Goal: Task Accomplishment & Management: Manage account settings

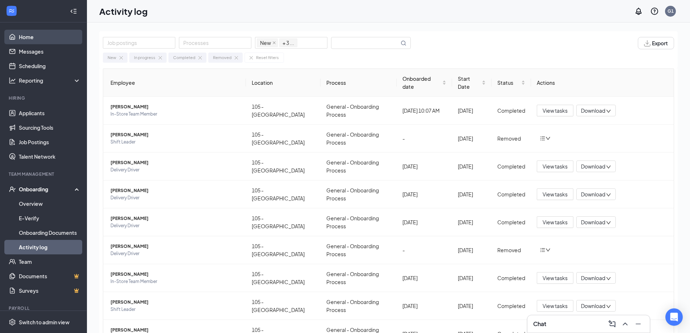
click at [30, 39] on link "Home" at bounding box center [50, 37] width 62 height 14
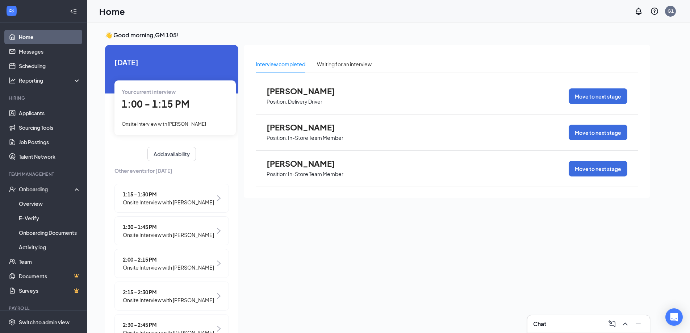
click at [165, 106] on span "1:00 - 1:15 PM" at bounding box center [156, 104] width 68 height 12
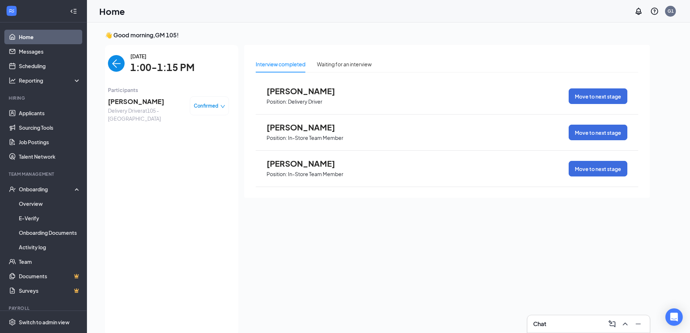
scroll to position [3, 0]
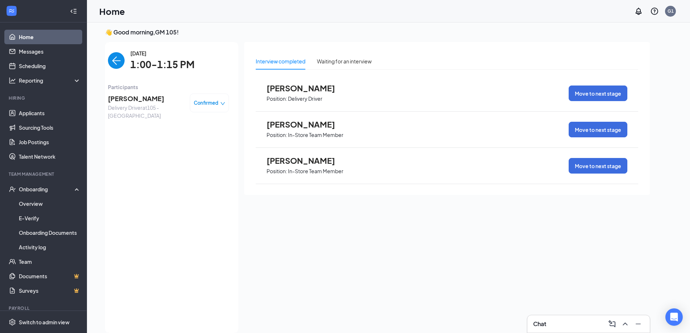
click at [124, 97] on span "[PERSON_NAME]" at bounding box center [146, 98] width 76 height 10
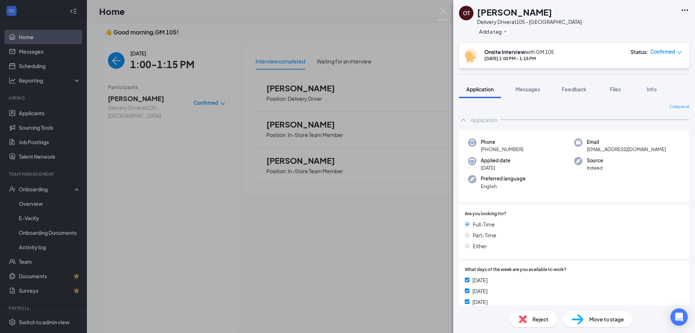
click at [130, 125] on div "OT [PERSON_NAME] Delivery Driver at 105 - Aurora Add a tag Onsite Interview wit…" at bounding box center [347, 166] width 695 height 333
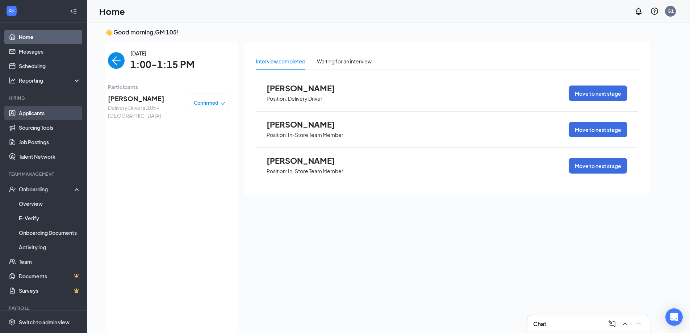
click at [27, 106] on link "Applicants" at bounding box center [50, 113] width 62 height 14
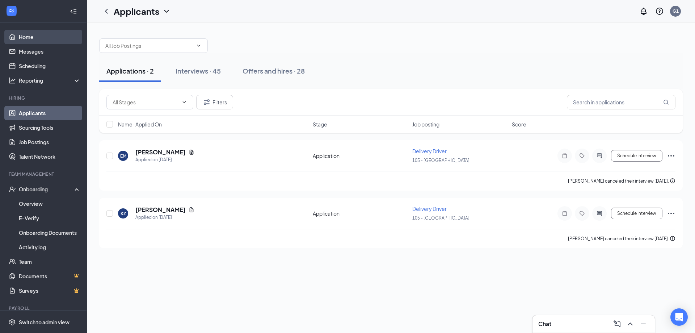
click at [24, 32] on link "Home" at bounding box center [50, 37] width 62 height 14
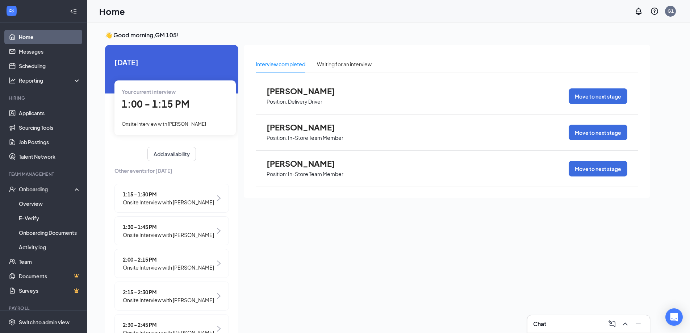
scroll to position [63, 0]
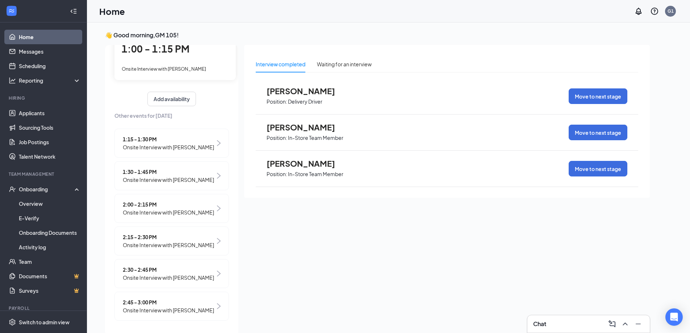
click at [133, 151] on div "1:15 - 1:30 PM Onsite Interview with [PERSON_NAME] 1:30 - 1:45 PM Onsite Interv…" at bounding box center [171, 227] width 114 height 196
click at [161, 168] on span "1:30 - 1:45 PM" at bounding box center [168, 172] width 91 height 8
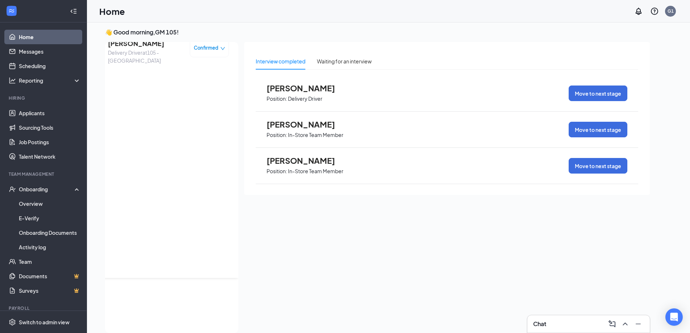
scroll to position [0, 0]
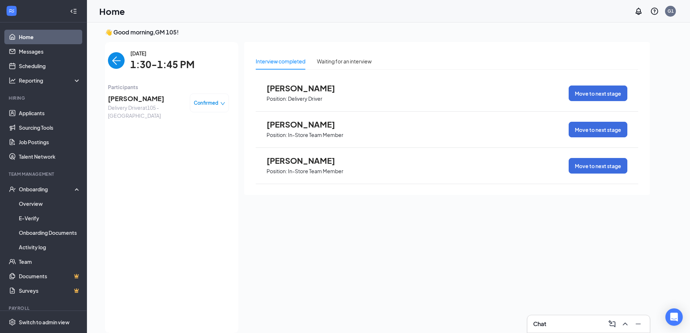
click at [220, 105] on icon "down" at bounding box center [222, 103] width 5 height 5
click at [177, 161] on span "Cancel" at bounding box center [172, 160] width 17 height 8
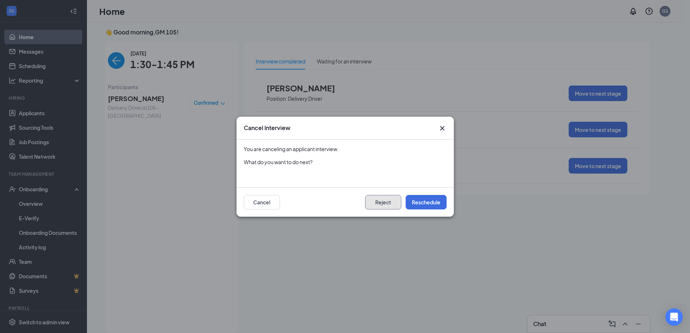
click at [389, 201] on button "Reject" at bounding box center [383, 202] width 36 height 14
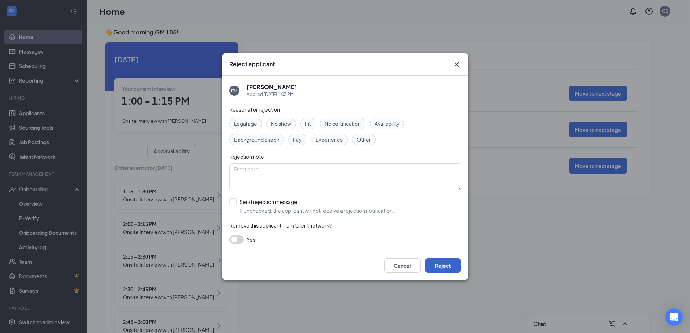
click at [437, 267] on button "Reject" at bounding box center [443, 265] width 36 height 14
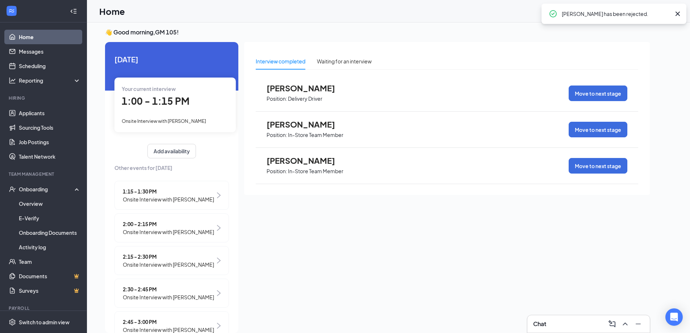
click at [168, 231] on span "Onsite Interview with [PERSON_NAME]" at bounding box center [168, 232] width 91 height 8
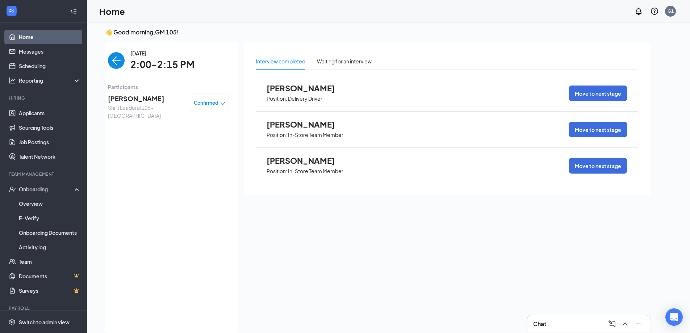
click at [114, 60] on img "back-button" at bounding box center [116, 60] width 17 height 17
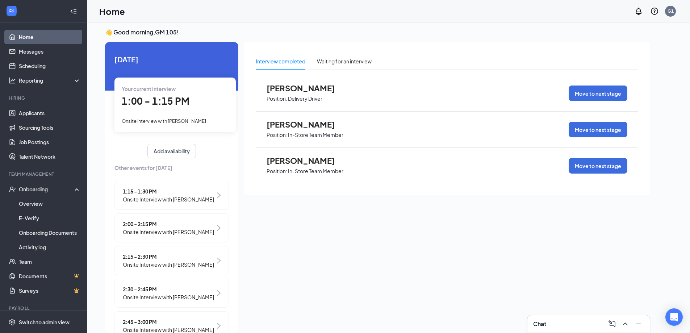
click at [172, 264] on span "Onsite Interview with [PERSON_NAME]" at bounding box center [168, 264] width 91 height 8
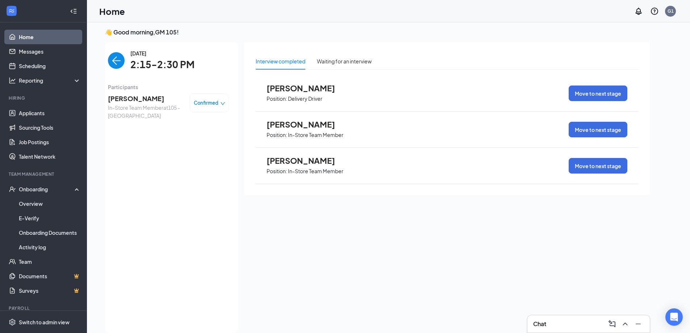
click at [115, 60] on img "back-button" at bounding box center [116, 60] width 17 height 17
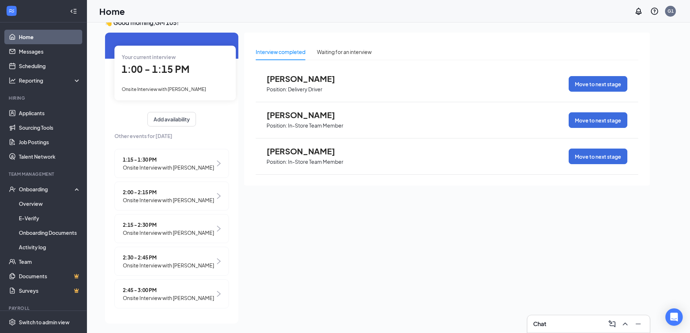
scroll to position [15, 0]
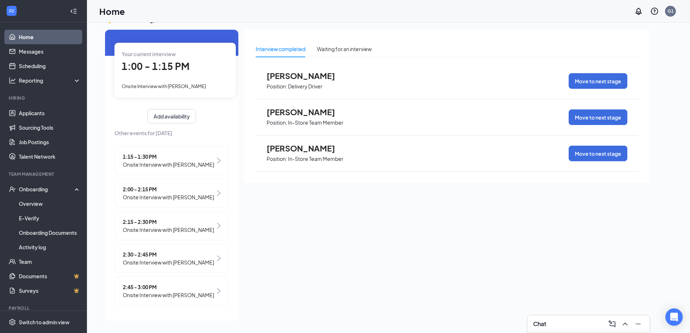
click at [172, 294] on span "Onsite Interview with [PERSON_NAME]" at bounding box center [168, 295] width 91 height 8
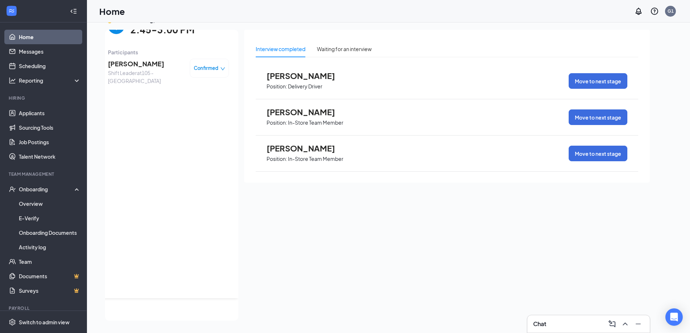
scroll to position [0, 0]
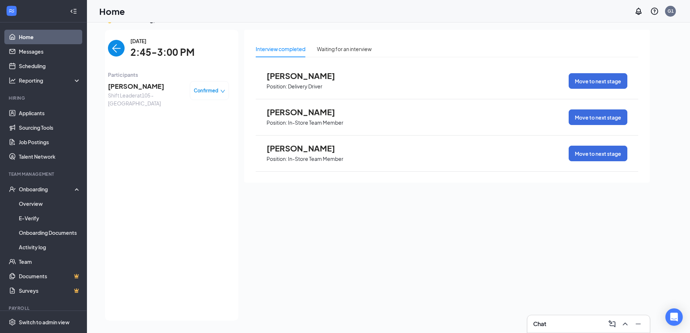
click at [116, 50] on img "back-button" at bounding box center [116, 48] width 17 height 17
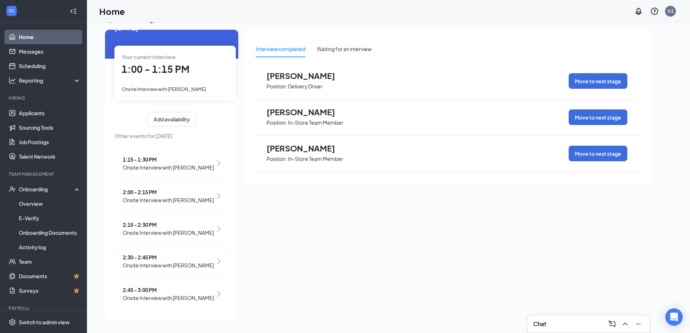
scroll to position [30, 0]
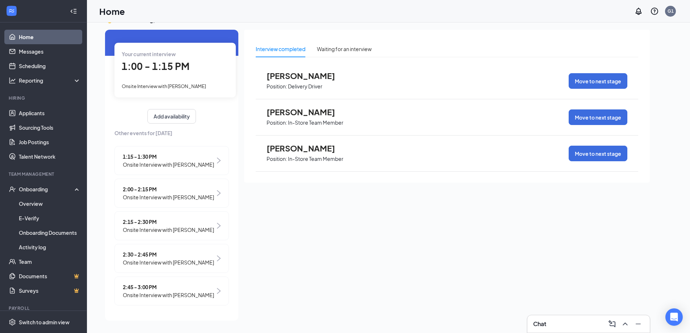
click at [156, 264] on span "Onsite Interview with [PERSON_NAME]" at bounding box center [168, 262] width 91 height 8
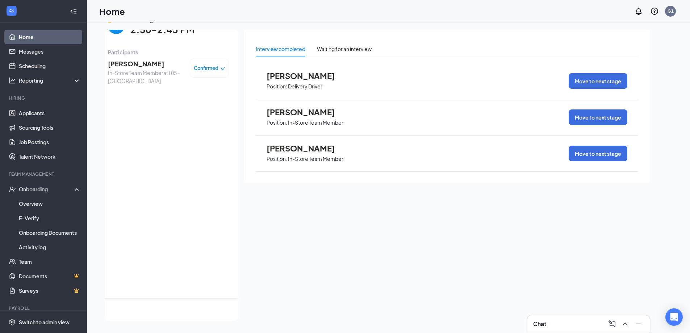
scroll to position [0, 0]
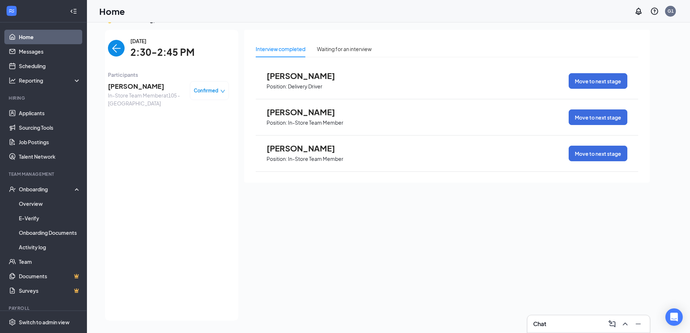
click at [114, 49] on img "back-button" at bounding box center [116, 48] width 17 height 17
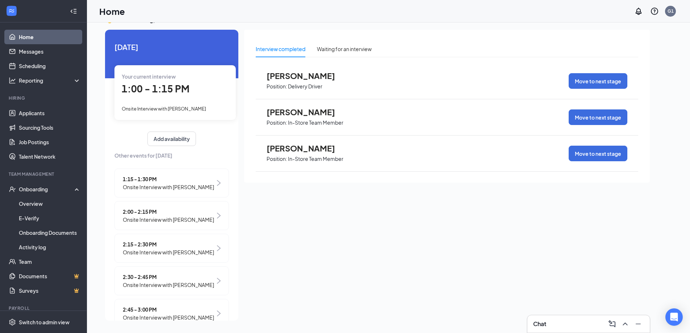
click at [177, 256] on span "Onsite Interview with [PERSON_NAME]" at bounding box center [168, 252] width 91 height 8
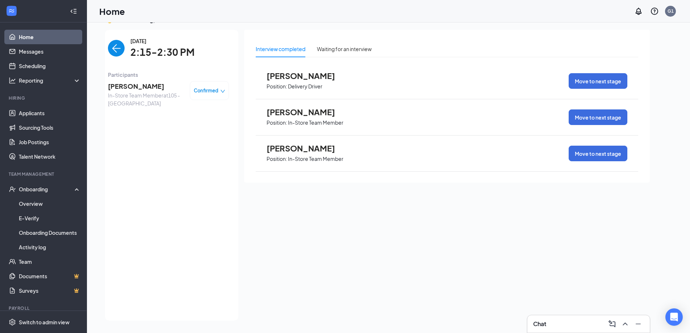
click at [114, 46] on img "back-button" at bounding box center [116, 48] width 17 height 17
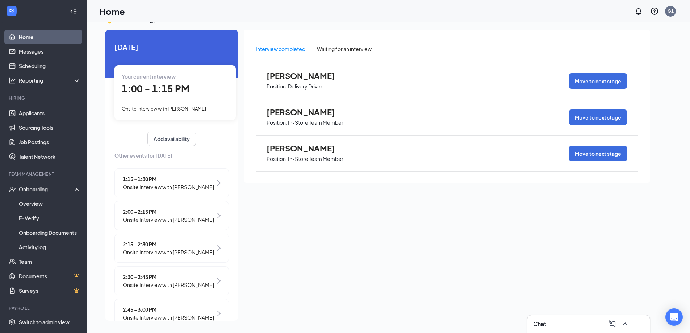
click at [178, 221] on span "Onsite Interview with [PERSON_NAME]" at bounding box center [168, 220] width 91 height 8
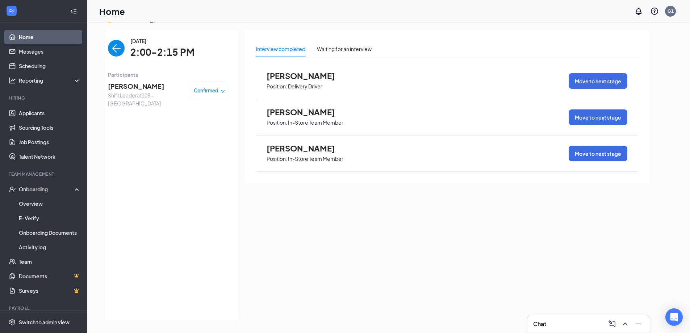
click at [109, 51] on img "back-button" at bounding box center [116, 48] width 17 height 17
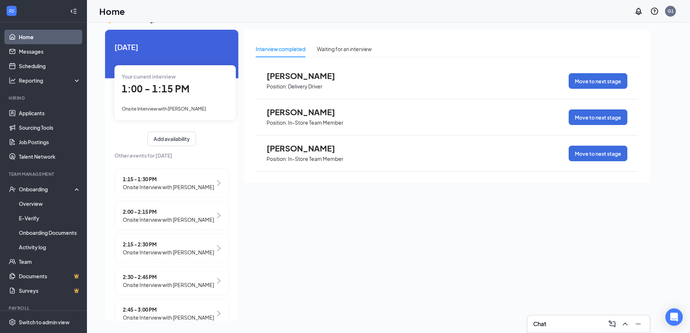
click at [170, 180] on span "1:15 - 1:30 PM" at bounding box center [168, 179] width 91 height 8
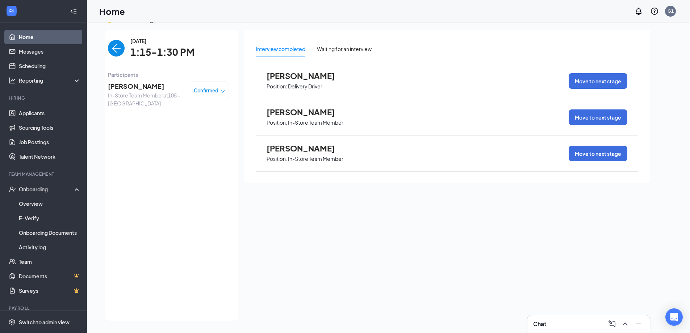
click at [103, 47] on div "👋 Good morning, GM 105 ! [DATE] Your current interview 1:00 - 1:15 PM Onsite In…" at bounding box center [377, 170] width 556 height 308
click at [108, 48] on img "back-button" at bounding box center [116, 48] width 17 height 17
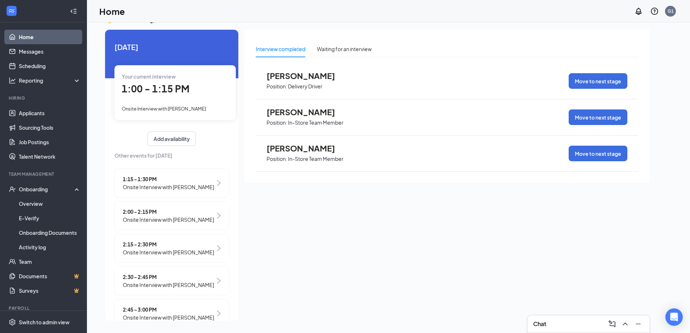
click at [181, 216] on span "Onsite Interview with [PERSON_NAME]" at bounding box center [168, 220] width 91 height 8
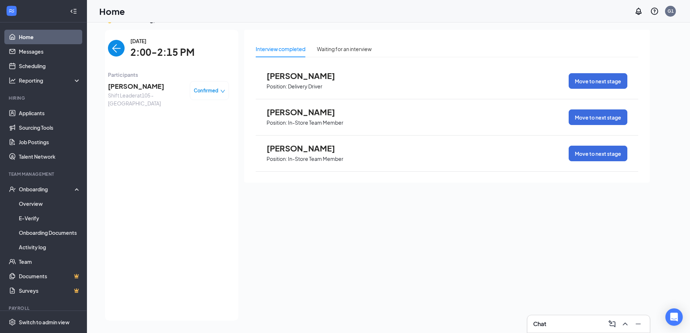
click at [111, 46] on img "back-button" at bounding box center [116, 48] width 17 height 17
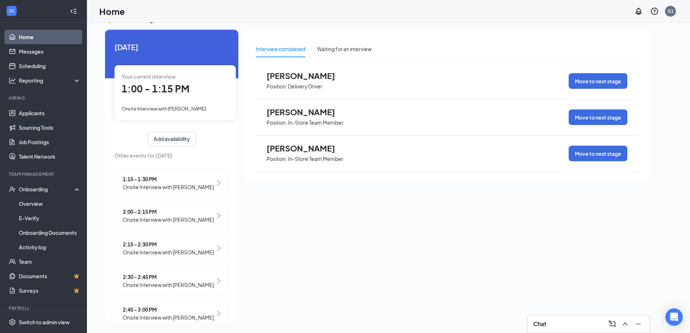
scroll to position [30, 0]
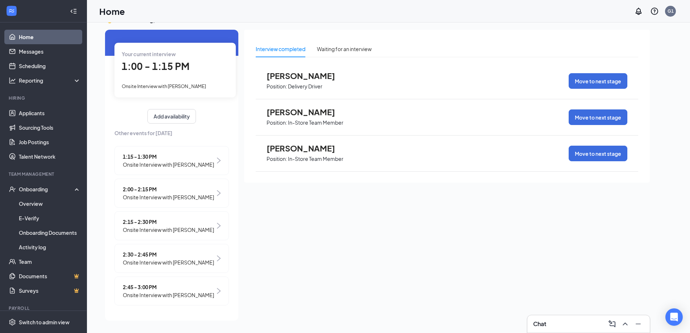
click at [176, 292] on span "Onsite Interview with [PERSON_NAME]" at bounding box center [168, 295] width 91 height 8
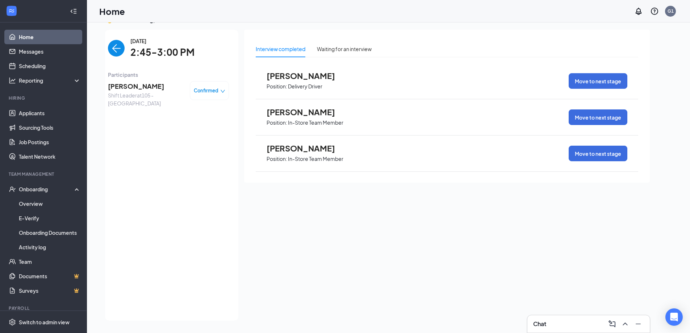
click at [108, 59] on div "[DATE] 2:45-3:00 PM Participants [PERSON_NAME] Shift Leader at 105 - Aurora Con…" at bounding box center [168, 175] width 121 height 276
click at [110, 50] on img "back-button" at bounding box center [116, 48] width 17 height 17
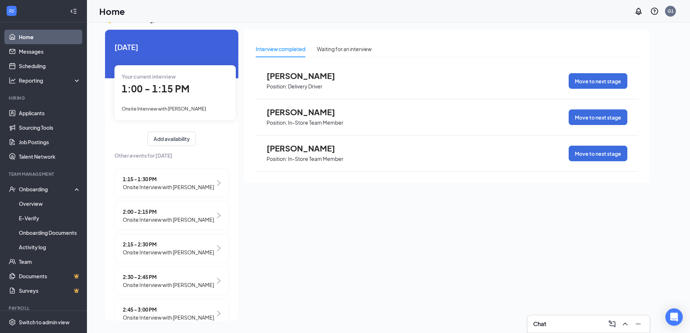
click at [182, 88] on span "1:00 - 1:15 PM" at bounding box center [156, 89] width 68 height 12
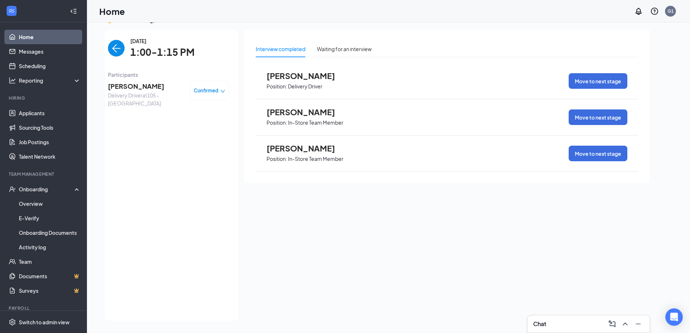
click at [207, 90] on span "Confirmed" at bounding box center [206, 90] width 25 height 7
click at [170, 123] on span "Mark complete" at bounding box center [182, 124] width 36 height 8
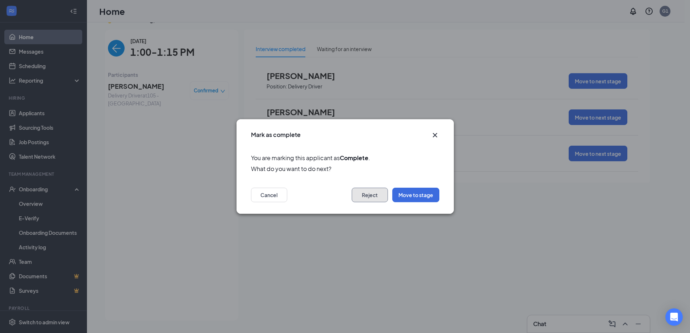
click at [373, 193] on button "Reject" at bounding box center [370, 195] width 36 height 14
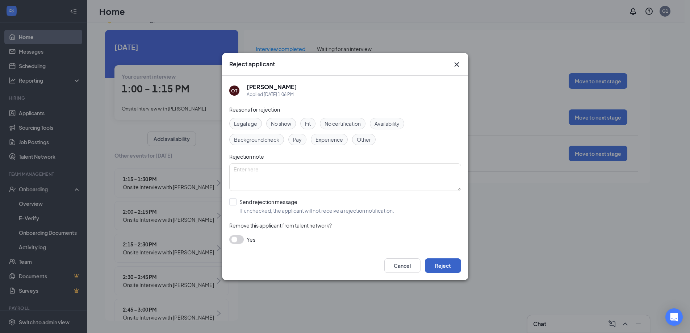
click at [431, 263] on button "Reject" at bounding box center [443, 265] width 36 height 14
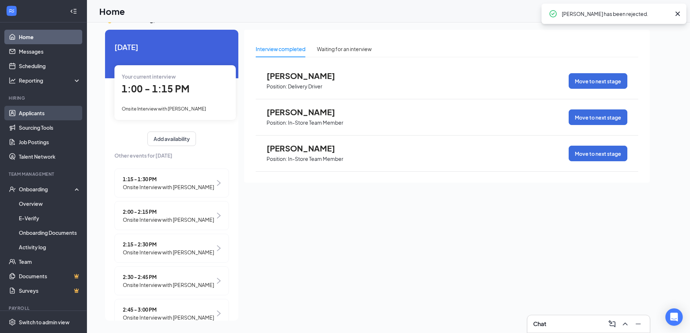
click at [43, 114] on link "Applicants" at bounding box center [50, 113] width 62 height 14
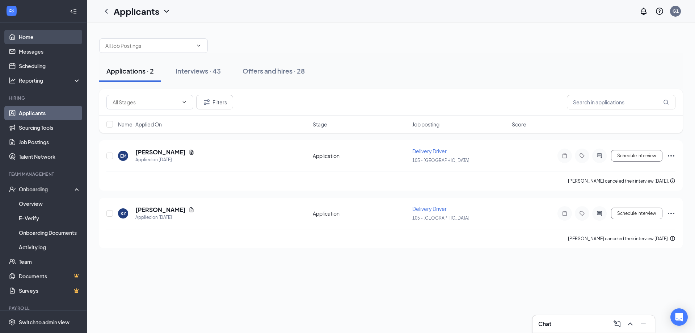
click at [30, 37] on link "Home" at bounding box center [50, 37] width 62 height 14
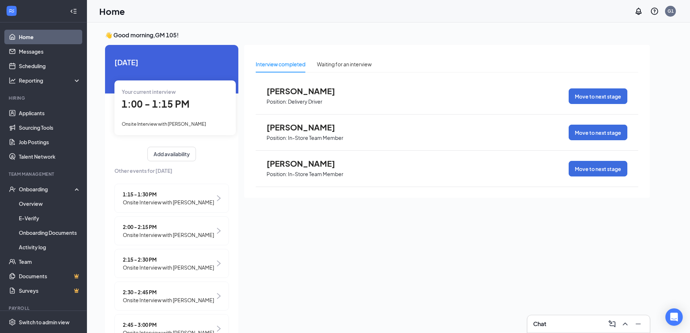
click at [183, 110] on div "1:00 - 1:15 PM" at bounding box center [175, 104] width 107 height 15
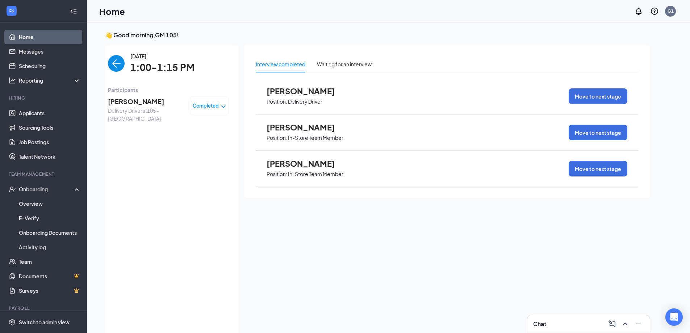
scroll to position [3, 0]
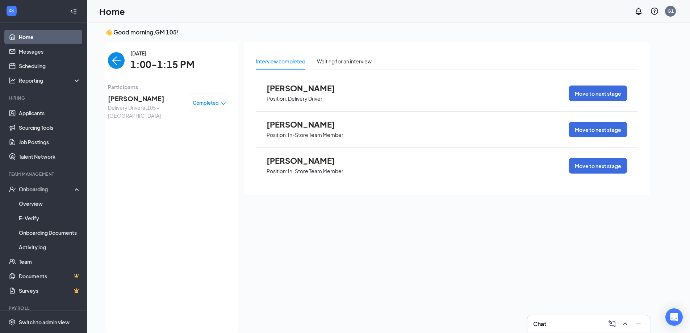
click at [221, 104] on icon "down" at bounding box center [223, 103] width 5 height 5
click at [178, 189] on div "[DATE] 1:00-1:15 PM Participants [PERSON_NAME] Delivery Driver at 105 - Aurora …" at bounding box center [168, 187] width 121 height 276
click at [108, 64] on img "back-button" at bounding box center [116, 60] width 17 height 17
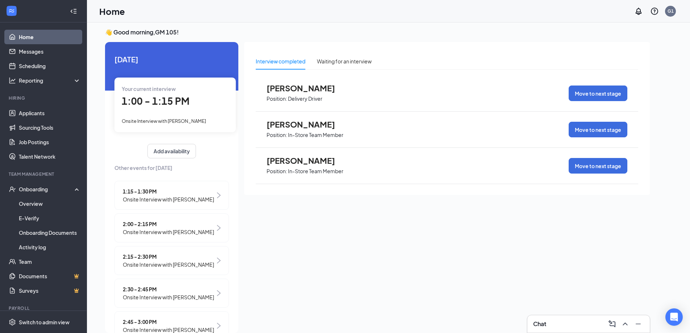
click at [190, 228] on span "Onsite Interview with [PERSON_NAME]" at bounding box center [168, 232] width 91 height 8
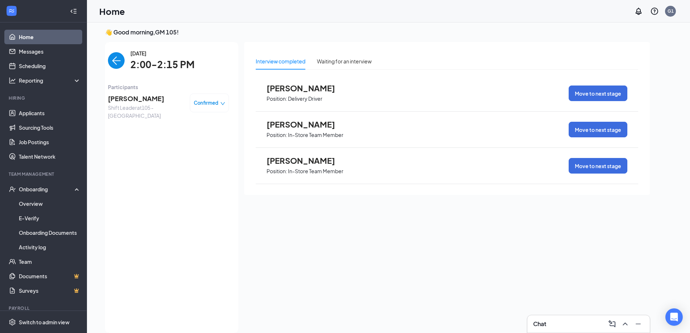
click at [30, 35] on link "Home" at bounding box center [50, 37] width 62 height 14
click at [113, 59] on img "back-button" at bounding box center [116, 60] width 17 height 17
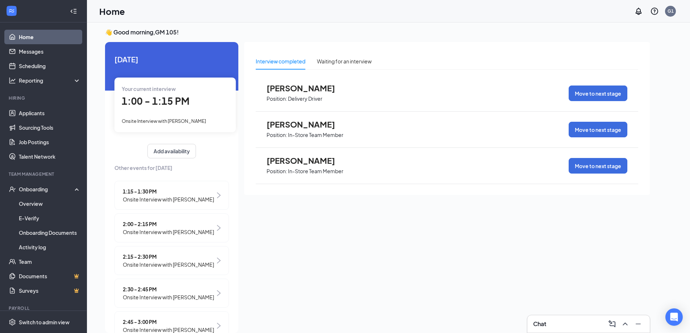
click at [179, 265] on span "Onsite Interview with [PERSON_NAME]" at bounding box center [168, 264] width 91 height 8
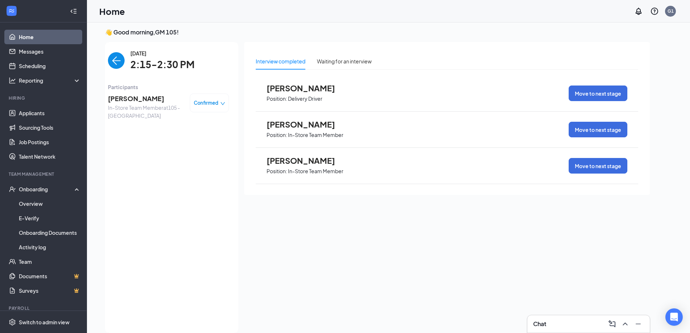
click at [110, 60] on img "back-button" at bounding box center [116, 60] width 17 height 17
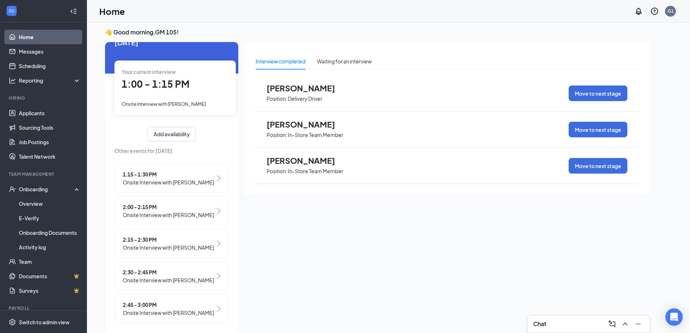
scroll to position [30, 0]
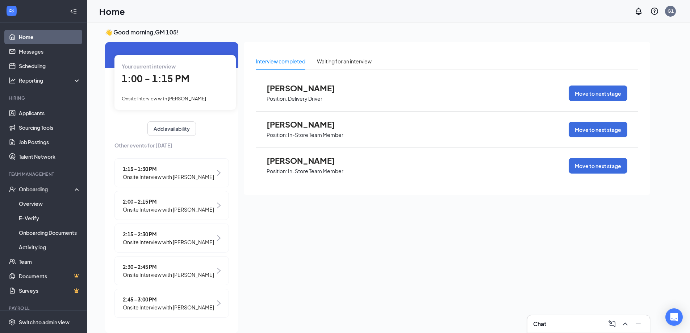
click at [192, 271] on span "Onsite Interview with [PERSON_NAME]" at bounding box center [168, 275] width 91 height 8
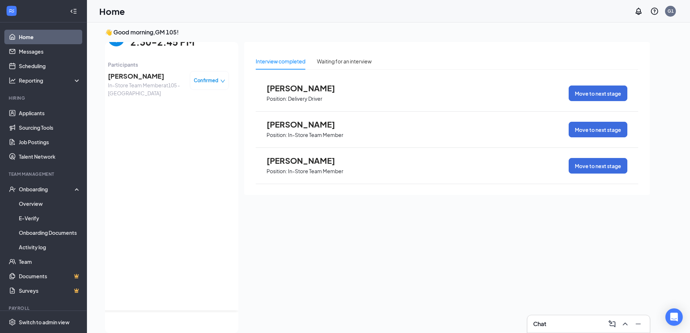
scroll to position [0, 0]
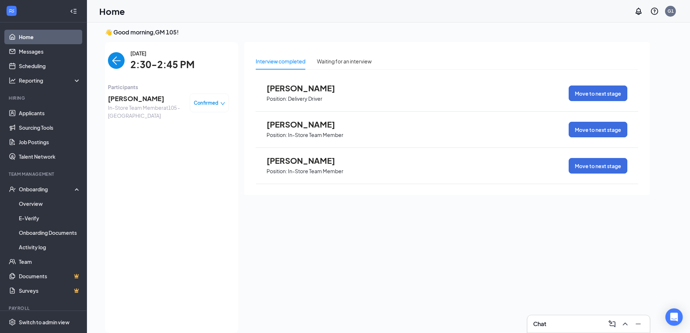
click at [113, 53] on img "back-button" at bounding box center [116, 60] width 17 height 17
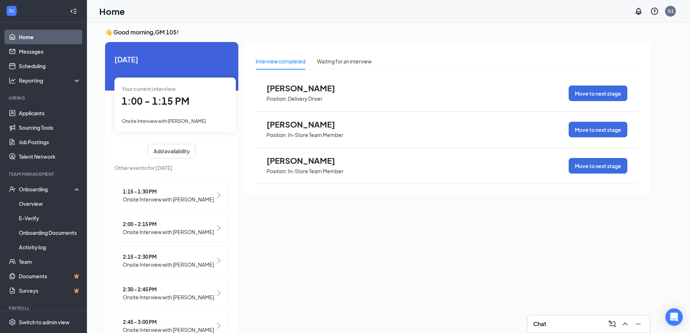
scroll to position [30, 0]
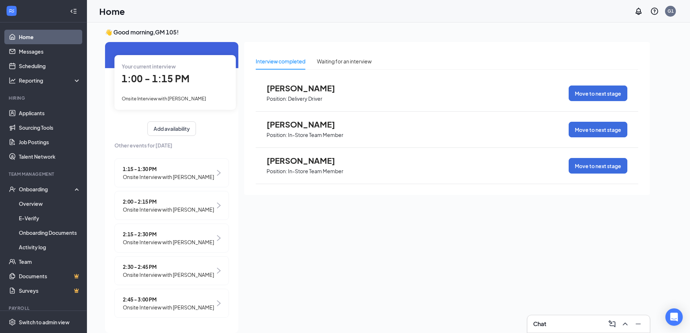
click at [190, 304] on span "Onsite Interview with [PERSON_NAME]" at bounding box center [168, 307] width 91 height 8
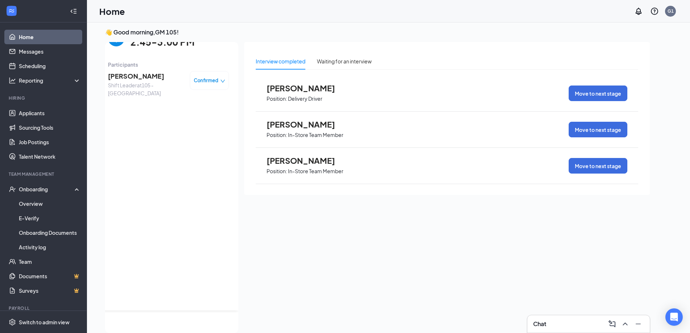
scroll to position [0, 0]
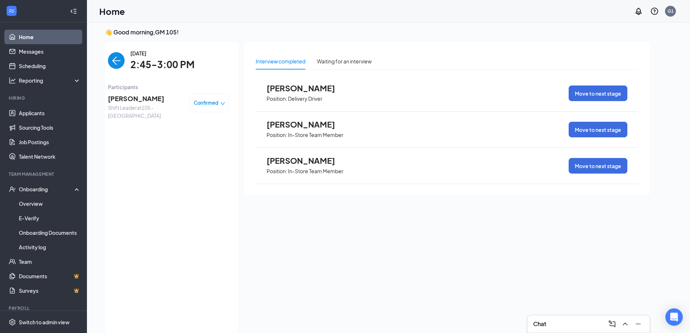
click at [113, 62] on img "back-button" at bounding box center [116, 60] width 17 height 17
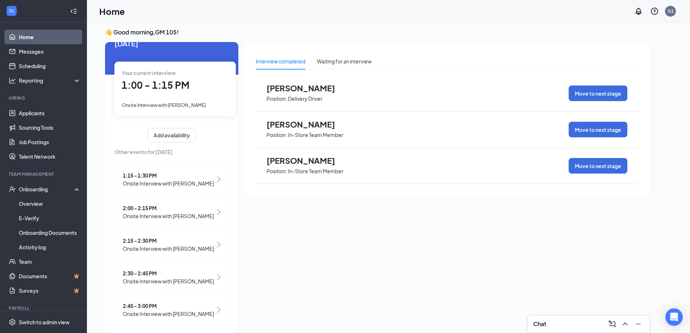
scroll to position [30, 0]
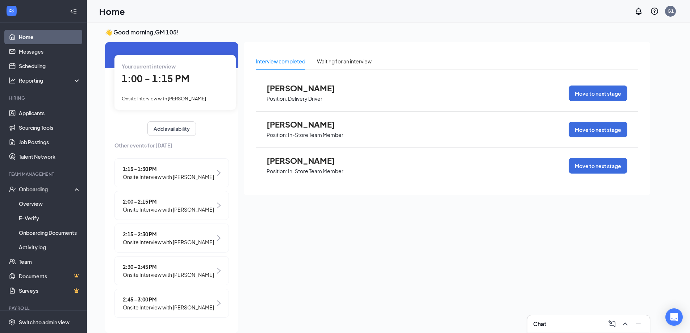
click at [188, 238] on span "Onsite Interview with [PERSON_NAME]" at bounding box center [168, 242] width 91 height 8
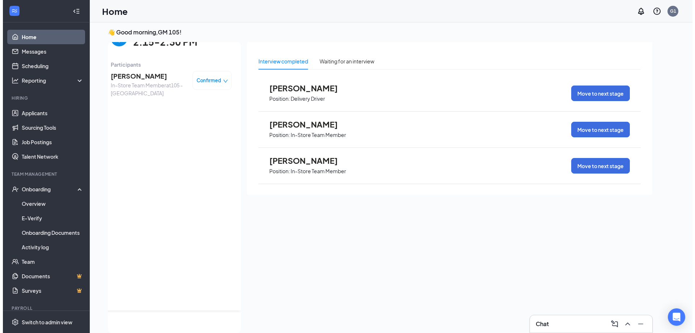
scroll to position [0, 0]
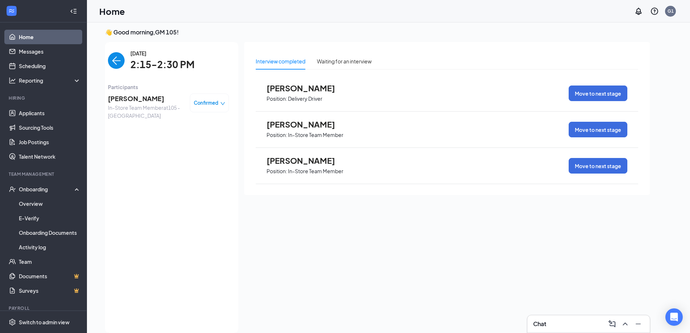
click at [145, 104] on span "In-Store Team Member at 105 - Aurora" at bounding box center [146, 112] width 76 height 16
click at [137, 99] on span "[PERSON_NAME]" at bounding box center [146, 98] width 76 height 10
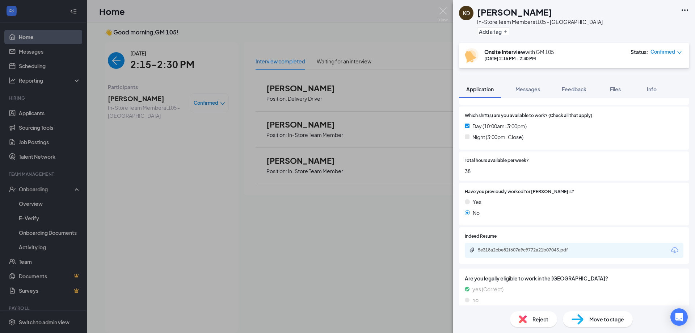
scroll to position [262, 0]
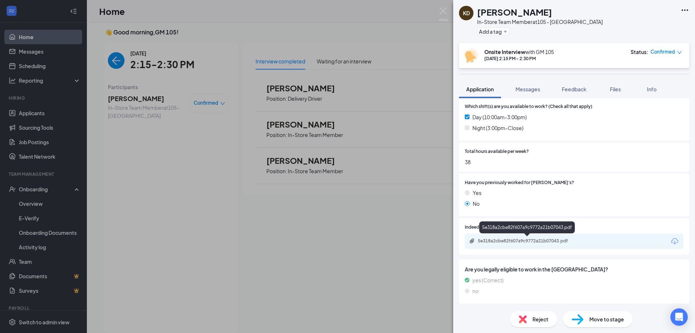
click at [505, 240] on div "5e318a2cbe82f607a9c9772a21b07043.pdf" at bounding box center [528, 241] width 101 height 6
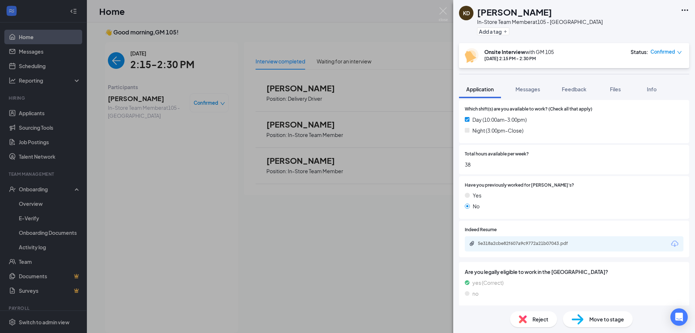
click at [186, 127] on div "[PERSON_NAME] [PERSON_NAME] In-Store Team Member at 105 - Aurora Add a tag Onsi…" at bounding box center [347, 166] width 695 height 333
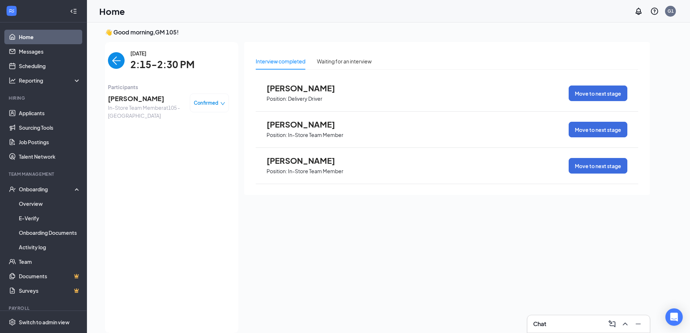
click at [205, 104] on span "Confirmed" at bounding box center [206, 102] width 25 height 7
click at [174, 162] on span "Cancel" at bounding box center [172, 160] width 17 height 8
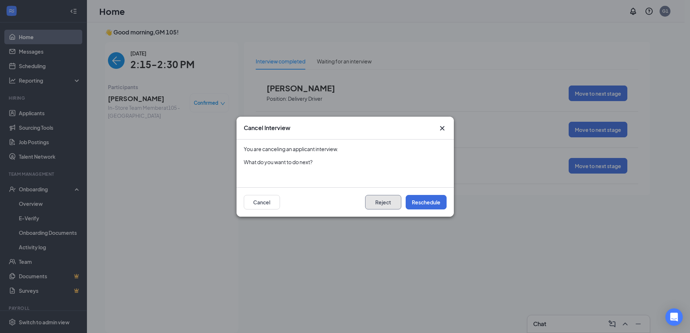
click at [390, 207] on button "Reject" at bounding box center [383, 202] width 36 height 14
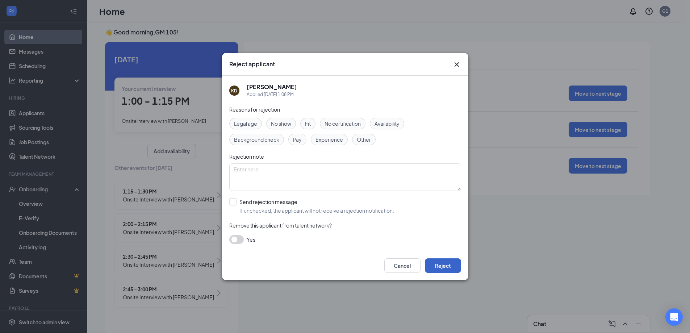
click at [436, 266] on button "Reject" at bounding box center [443, 265] width 36 height 14
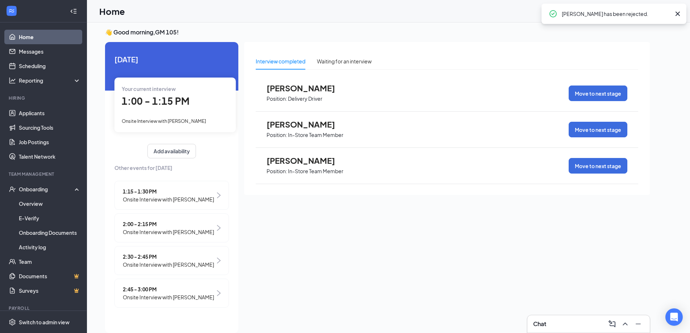
click at [168, 233] on span "Onsite Interview with [PERSON_NAME]" at bounding box center [168, 232] width 91 height 8
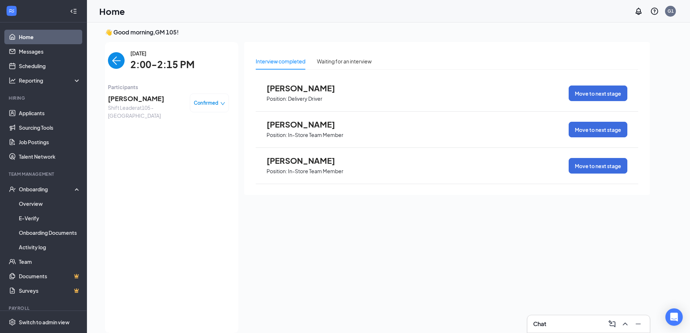
click at [130, 100] on span "[PERSON_NAME]" at bounding box center [146, 98] width 76 height 10
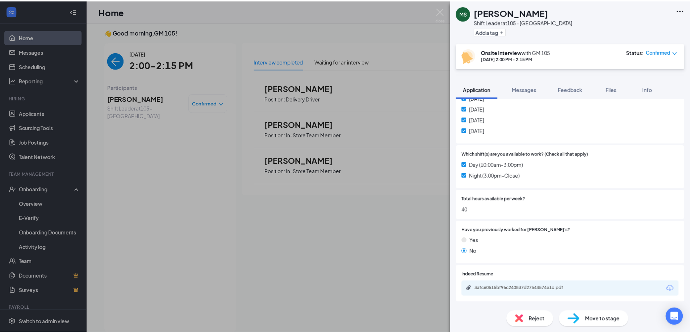
scroll to position [242, 0]
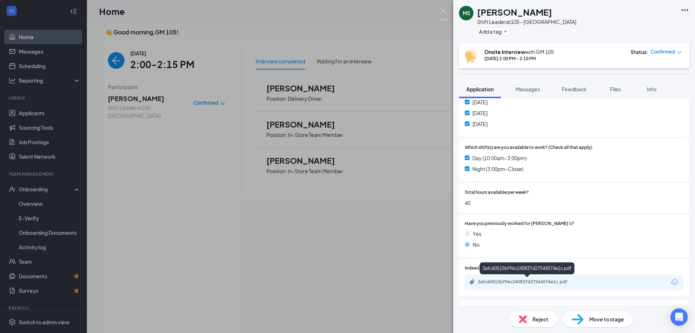
click at [539, 280] on div "3afc60515bf96c240837d27544574e1c.pdf" at bounding box center [528, 282] width 101 height 6
click at [156, 150] on div "[PERSON_NAME] Shift Leader at 105 - Aurora Add a tag Onsite Interview with GM 1…" at bounding box center [347, 166] width 695 height 333
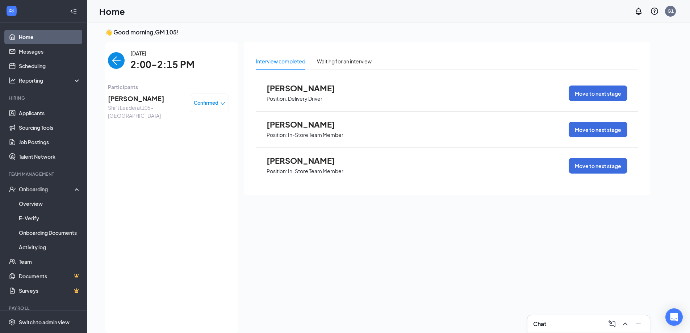
click at [24, 37] on link "Home" at bounding box center [50, 37] width 62 height 14
drag, startPoint x: 132, startPoint y: 66, endPoint x: 112, endPoint y: 59, distance: 21.4
click at [133, 66] on span "2:00-2:15 PM" at bounding box center [162, 64] width 64 height 15
click at [112, 59] on img "back-button" at bounding box center [116, 60] width 17 height 17
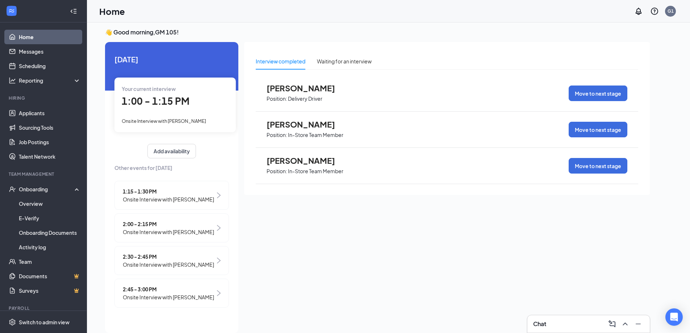
click at [192, 291] on span "2:45 - 3:00 PM" at bounding box center [168, 289] width 91 height 8
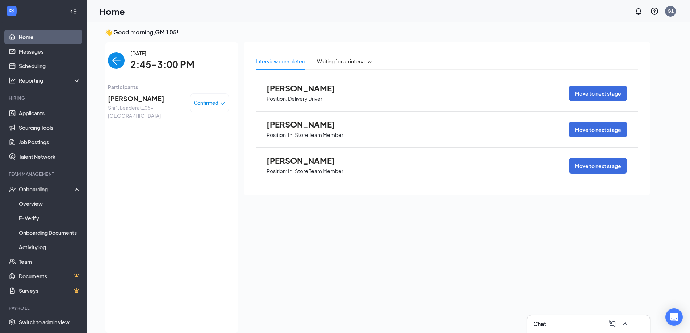
click at [204, 104] on span "Confirmed" at bounding box center [206, 102] width 25 height 7
click at [181, 160] on span "Cancel" at bounding box center [178, 160] width 17 height 8
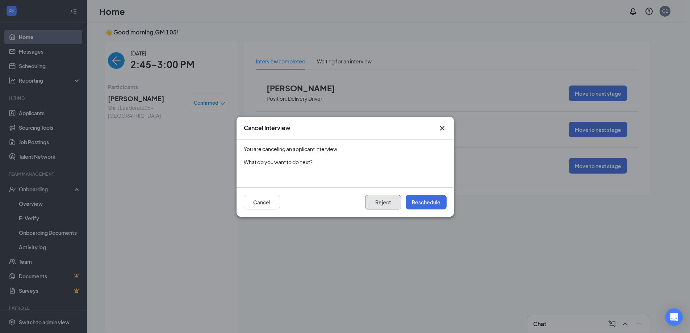
click at [380, 200] on button "Reject" at bounding box center [383, 202] width 36 height 14
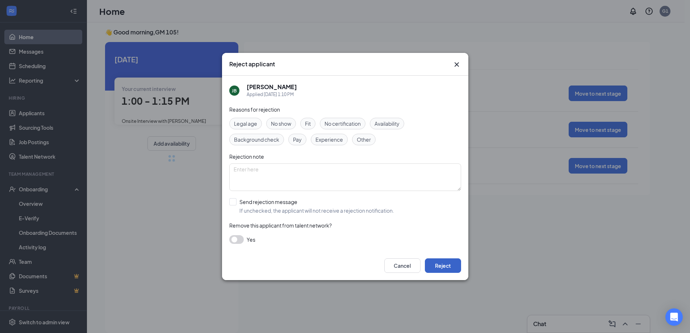
click at [446, 264] on button "Reject" at bounding box center [443, 265] width 36 height 14
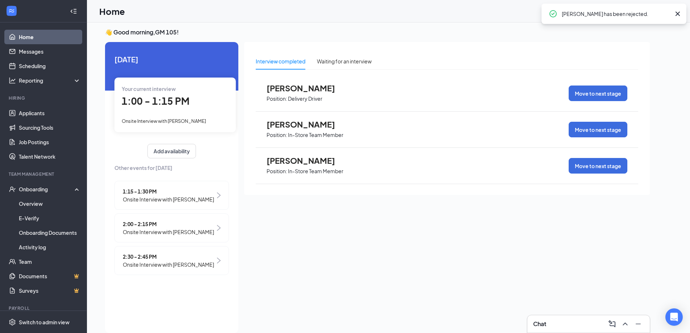
click at [163, 259] on span "2:30 - 2:45 PM" at bounding box center [168, 256] width 91 height 8
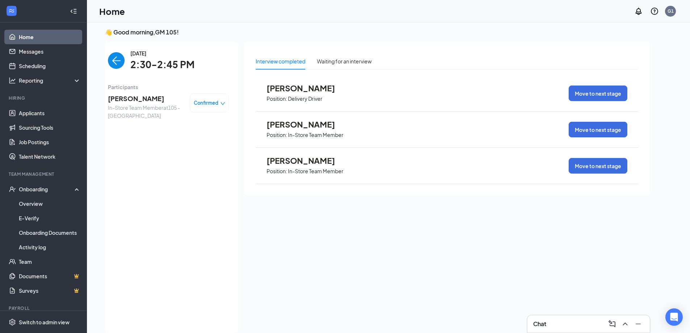
click at [118, 63] on img "back-button" at bounding box center [116, 60] width 17 height 17
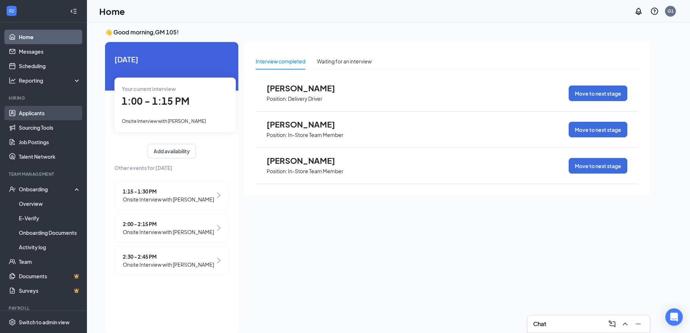
click at [45, 115] on link "Applicants" at bounding box center [50, 113] width 62 height 14
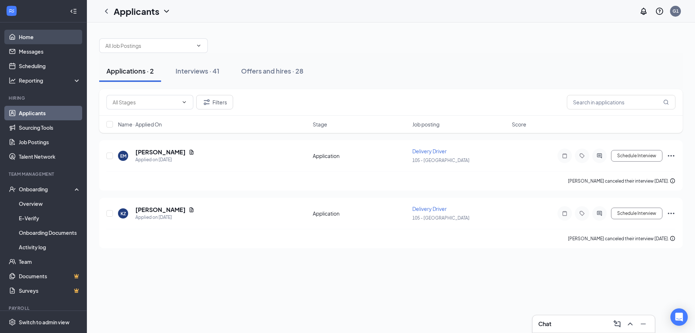
click at [33, 40] on link "Home" at bounding box center [50, 37] width 62 height 14
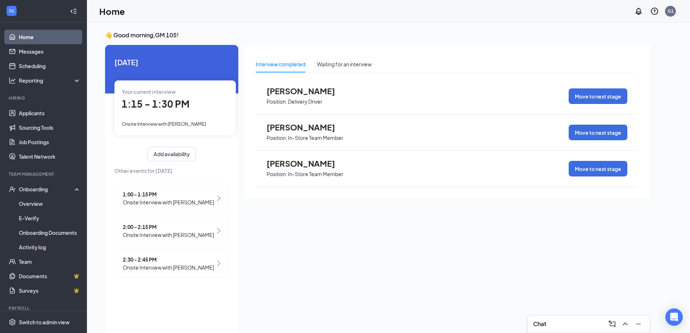
click at [179, 203] on span "Onsite Interview with [PERSON_NAME]" at bounding box center [168, 202] width 91 height 8
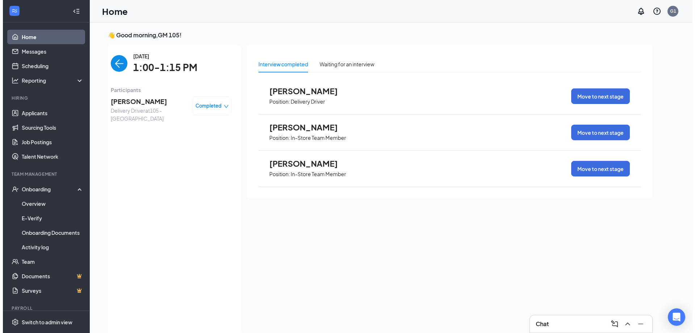
scroll to position [3, 0]
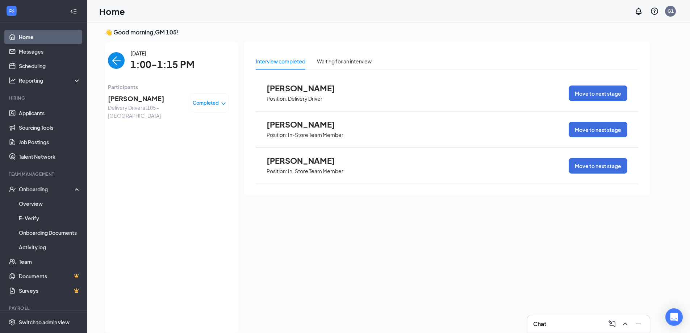
click at [223, 99] on div "Completed" at bounding box center [209, 102] width 39 height 19
click at [224, 101] on icon "down" at bounding box center [223, 103] width 5 height 5
click at [183, 151] on span "Cancel" at bounding box center [179, 148] width 17 height 8
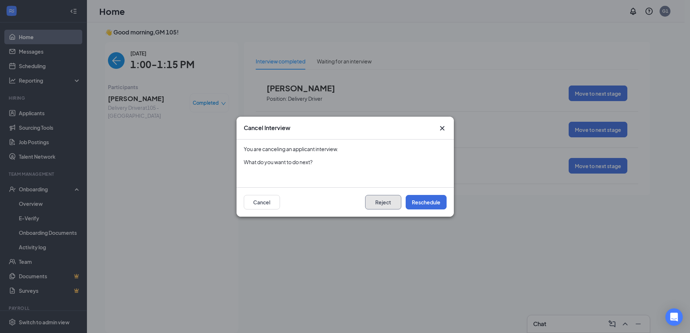
click at [387, 205] on button "Reject" at bounding box center [383, 202] width 36 height 14
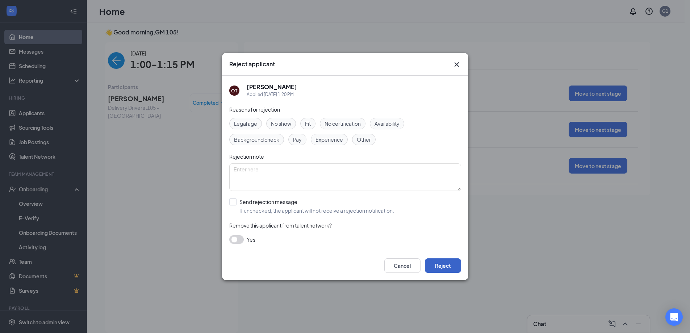
click at [441, 267] on button "Reject" at bounding box center [443, 265] width 36 height 14
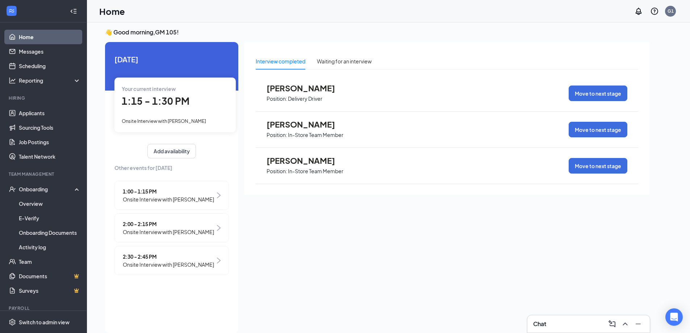
click at [190, 231] on span "Onsite Interview with [PERSON_NAME]" at bounding box center [168, 232] width 91 height 8
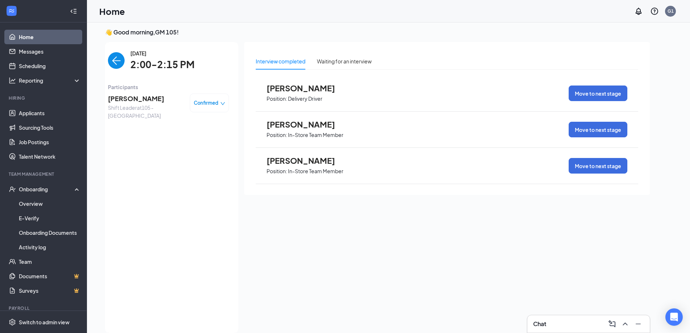
click at [226, 100] on div "Confirmed" at bounding box center [209, 102] width 39 height 19
click at [219, 103] on div "Confirmed" at bounding box center [210, 102] width 32 height 7
click at [180, 160] on span "Cancel" at bounding box center [178, 160] width 17 height 8
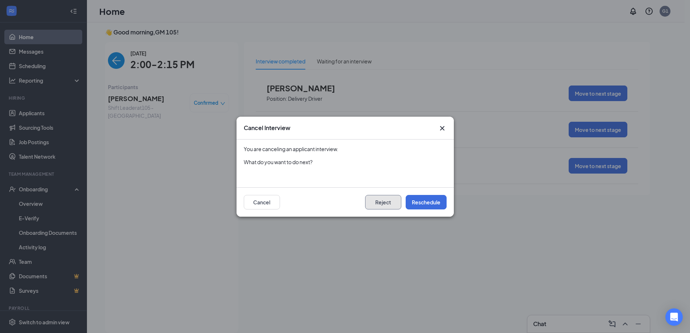
click at [375, 199] on button "Reject" at bounding box center [383, 202] width 36 height 14
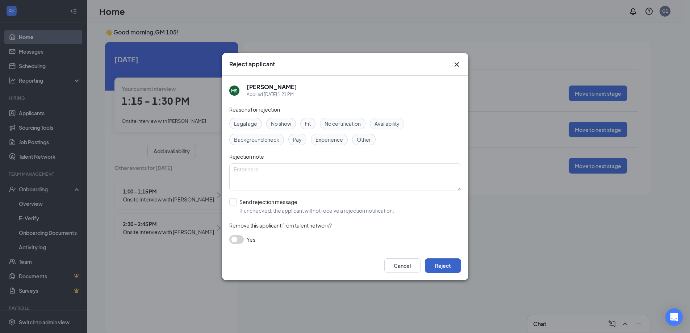
click at [445, 261] on button "Reject" at bounding box center [443, 265] width 36 height 14
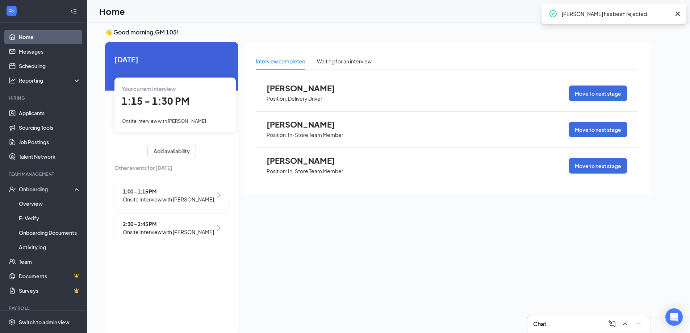
click at [179, 228] on span "Onsite Interview with [PERSON_NAME]" at bounding box center [168, 232] width 91 height 8
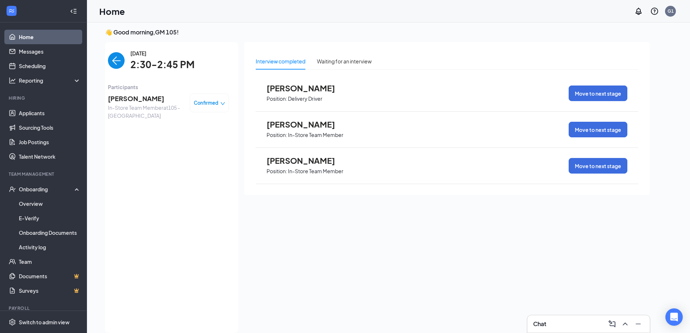
click at [214, 97] on div "Confirmed" at bounding box center [209, 102] width 39 height 19
click at [150, 107] on span "In-Store Team Member at 105 - Aurora" at bounding box center [146, 112] width 76 height 16
click at [144, 101] on span "[PERSON_NAME]" at bounding box center [146, 98] width 76 height 10
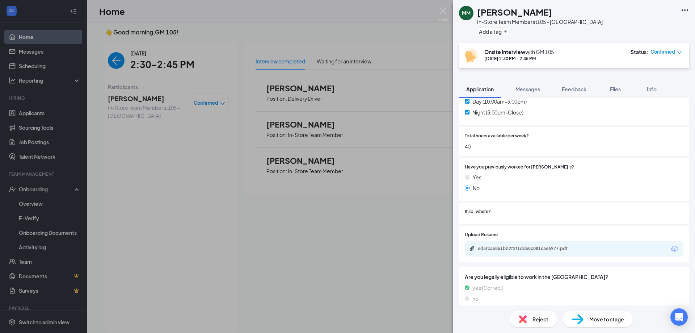
scroll to position [285, 0]
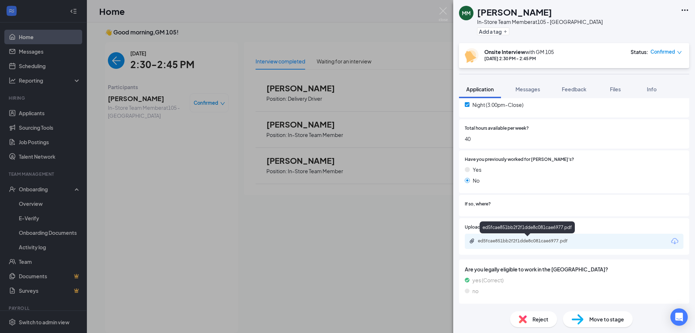
click at [544, 239] on div "ed5fcae851bb2f2f1dde8c081cae6977.pdf" at bounding box center [528, 241] width 101 height 6
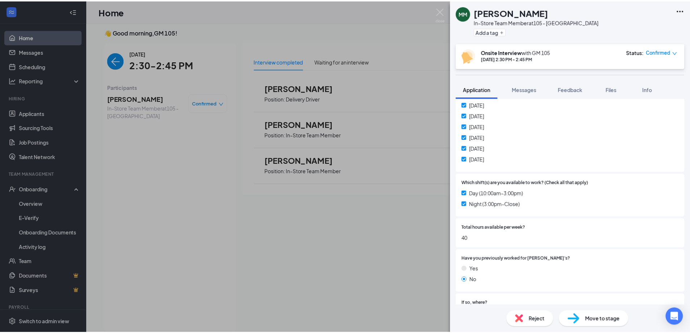
scroll to position [0, 0]
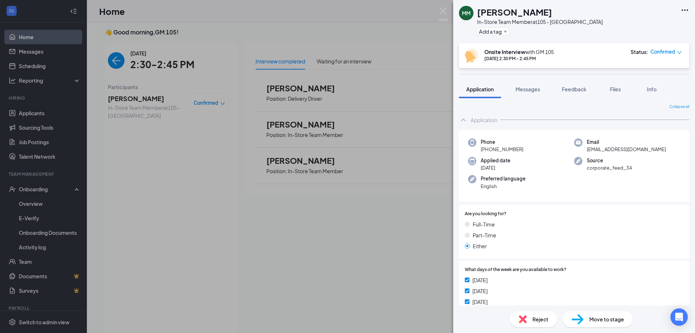
click at [375, 244] on div "MM [PERSON_NAME] In-Store Team Member at 105 - Aurora Add a tag Onsite Intervie…" at bounding box center [347, 166] width 695 height 333
